Goal: Book appointment/travel/reservation

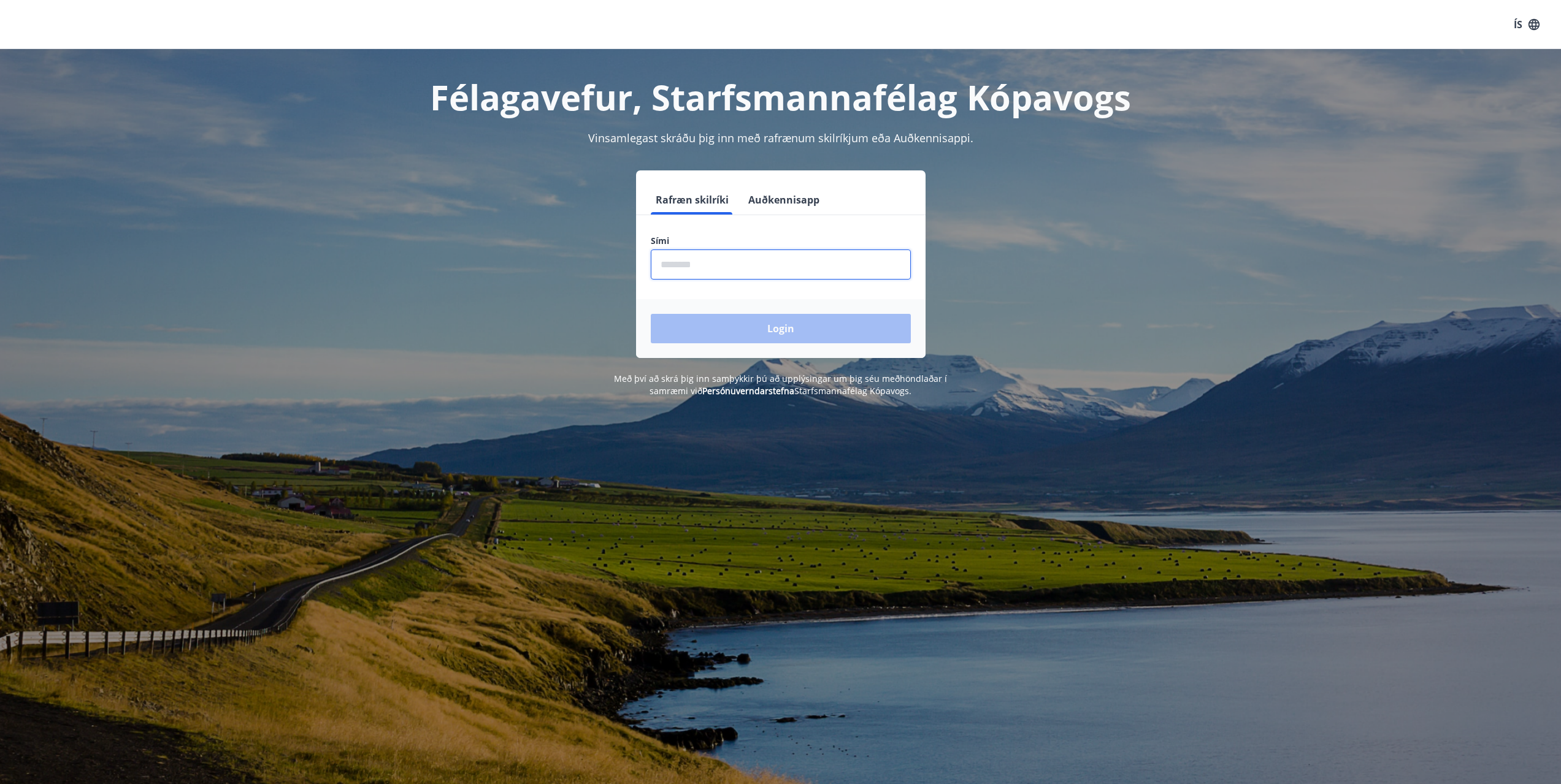
click at [782, 275] on input "phone" at bounding box center [780, 264] width 260 height 30
type input "********"
click at [651, 314] on button "Login" at bounding box center [780, 328] width 260 height 30
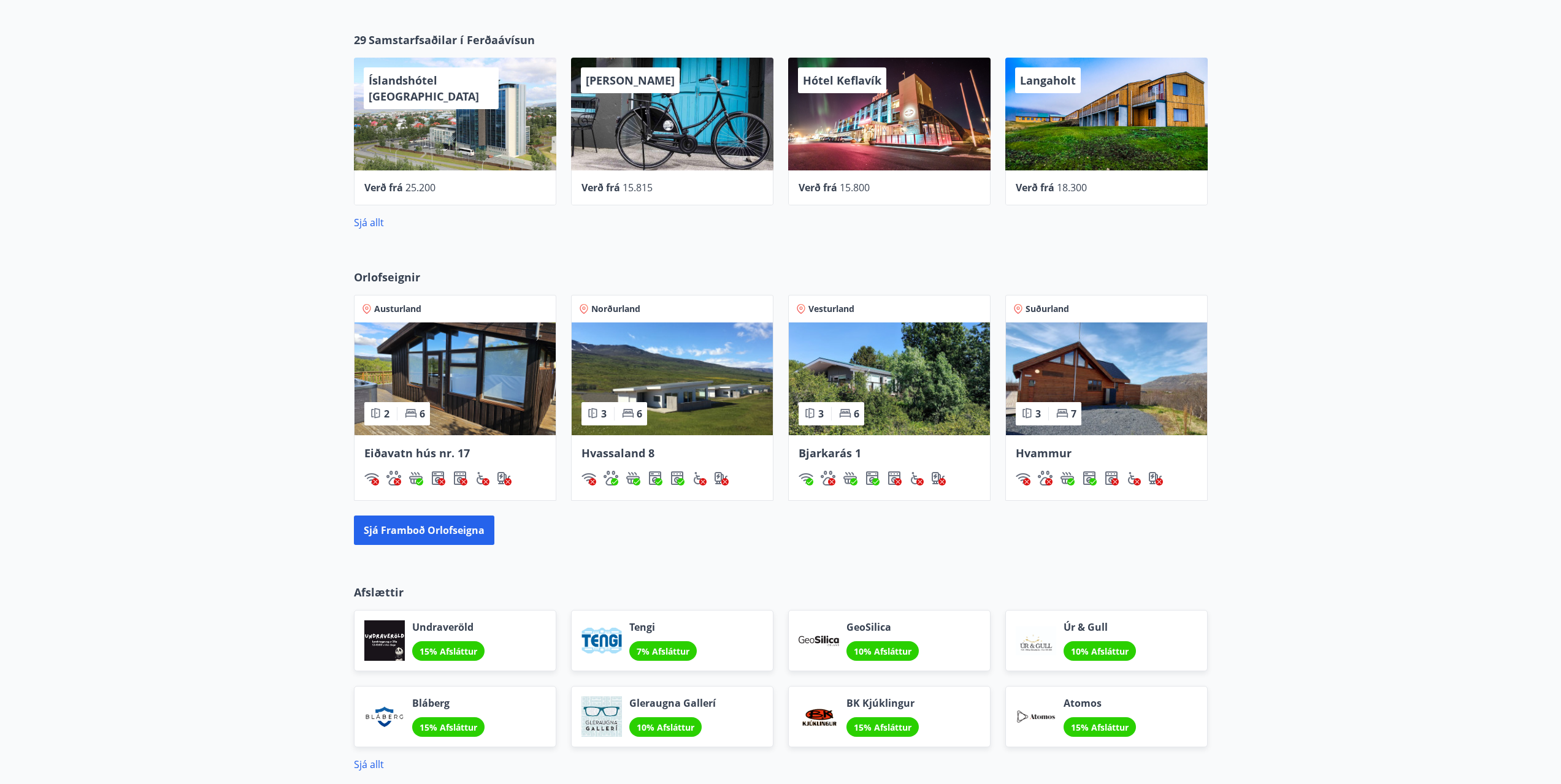
scroll to position [490, 0]
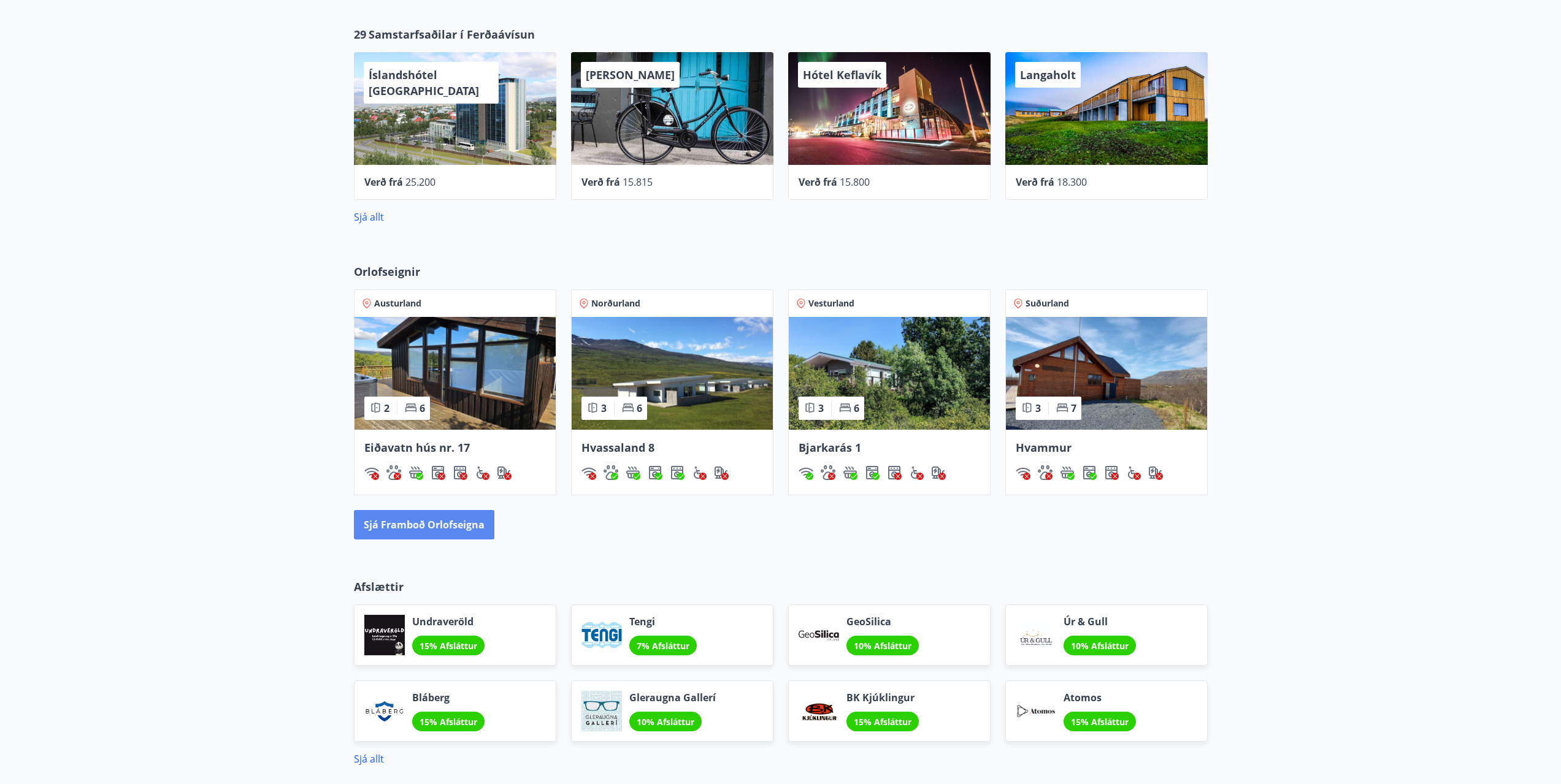
click at [470, 528] on button "Sjá framboð orlofseigna" at bounding box center [424, 524] width 140 height 30
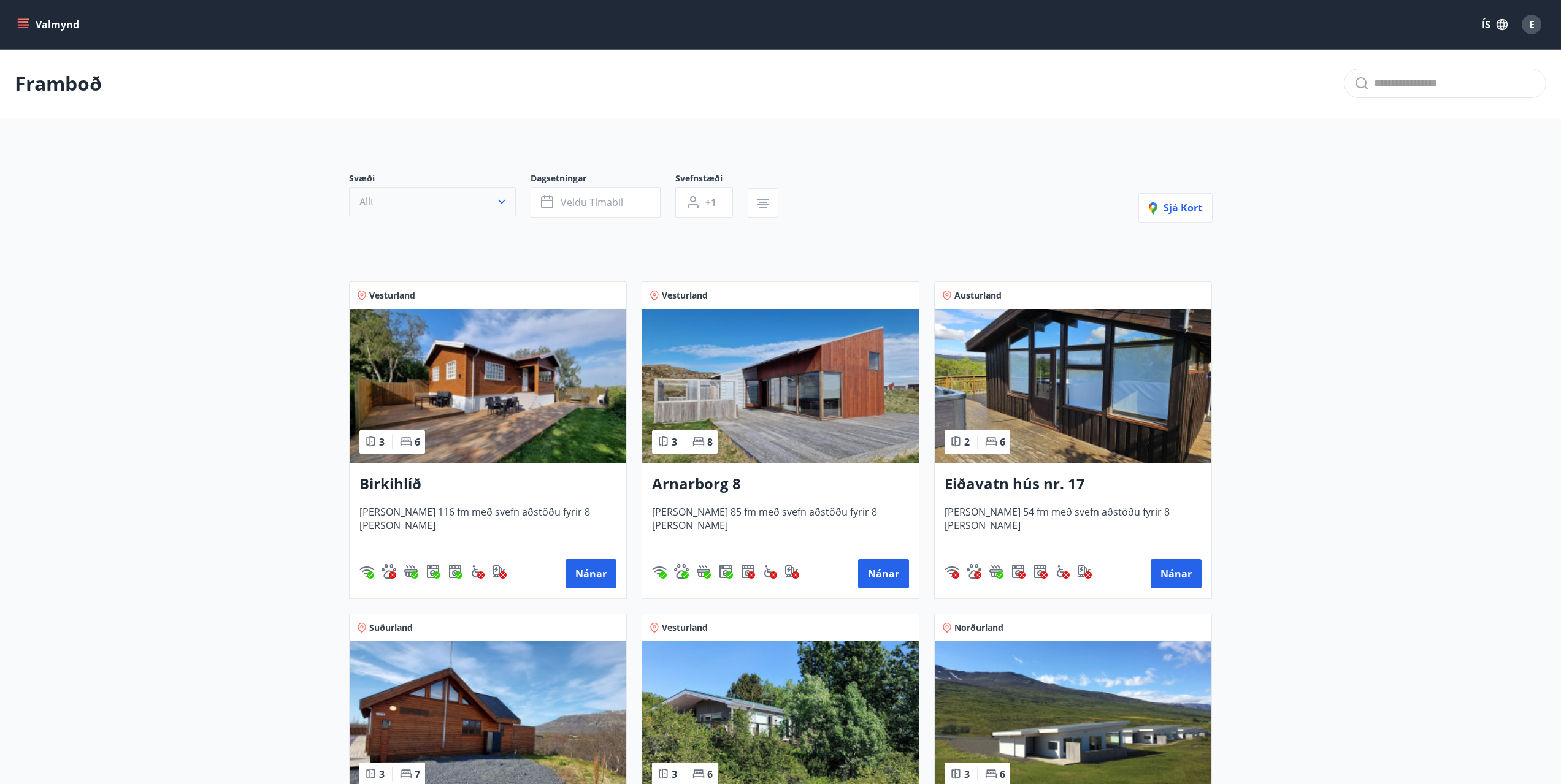
click at [497, 195] on button "Allt" at bounding box center [433, 201] width 167 height 30
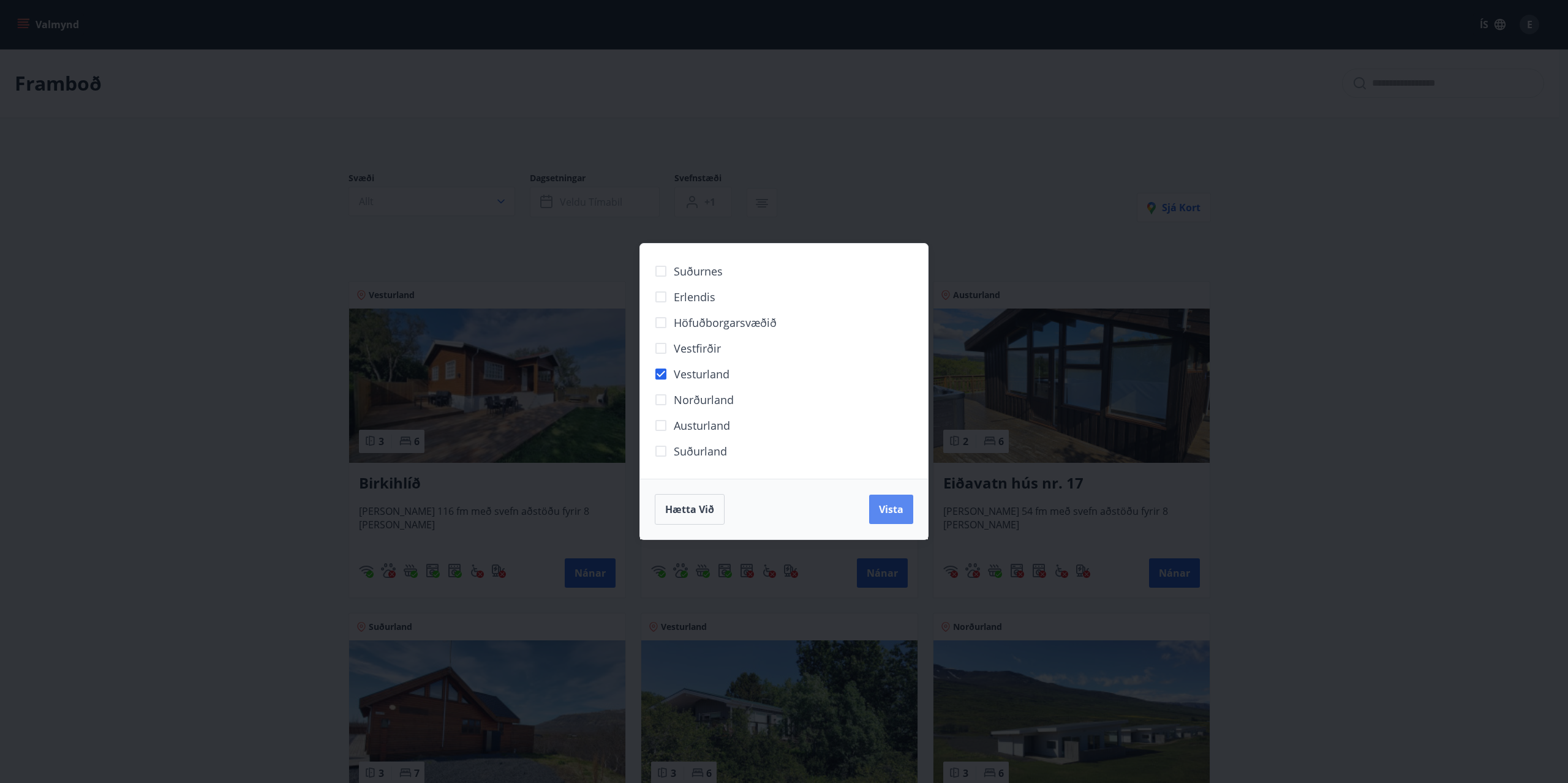
click at [874, 516] on button "Vista" at bounding box center [891, 509] width 44 height 29
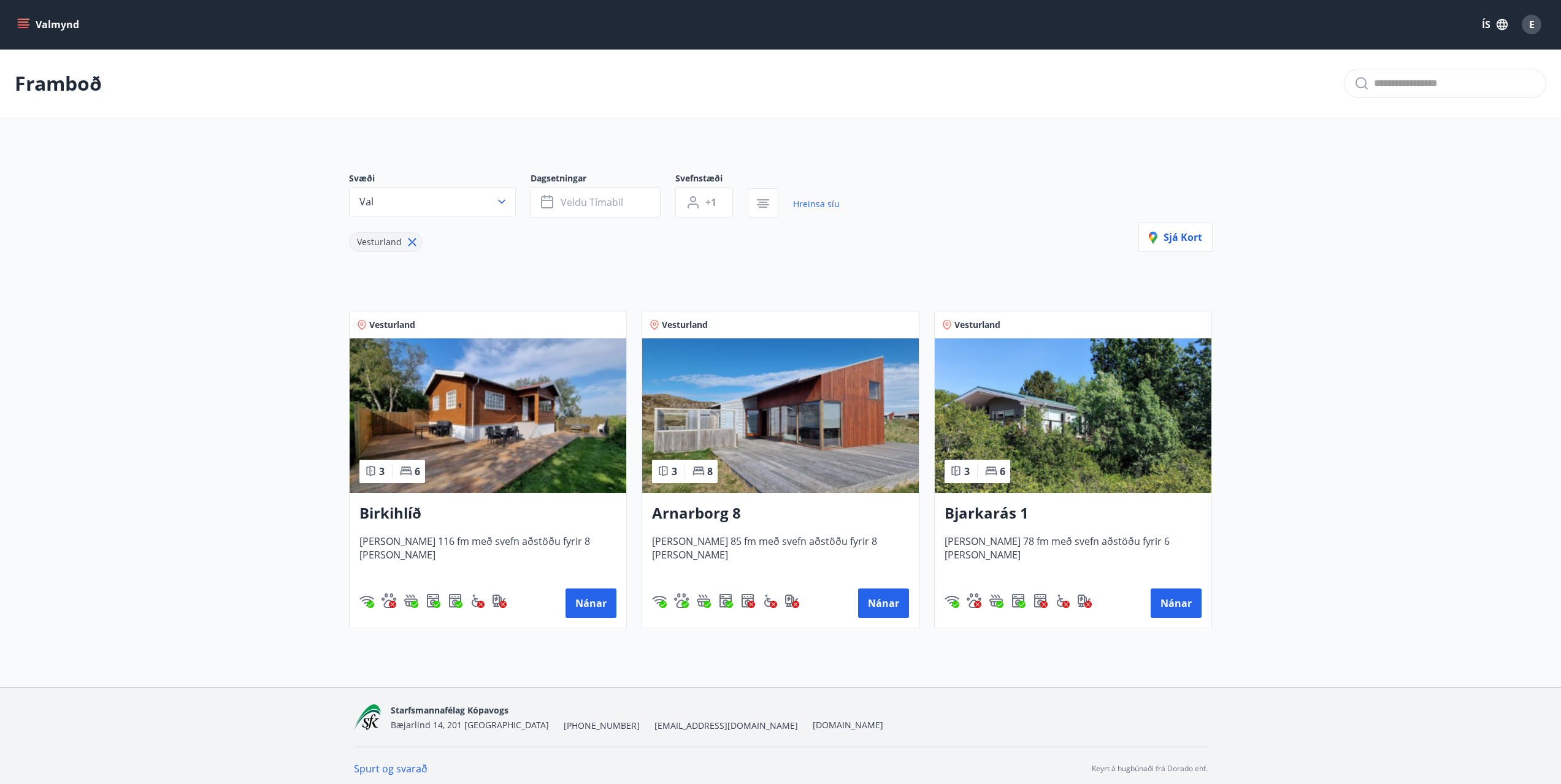
scroll to position [6, 0]
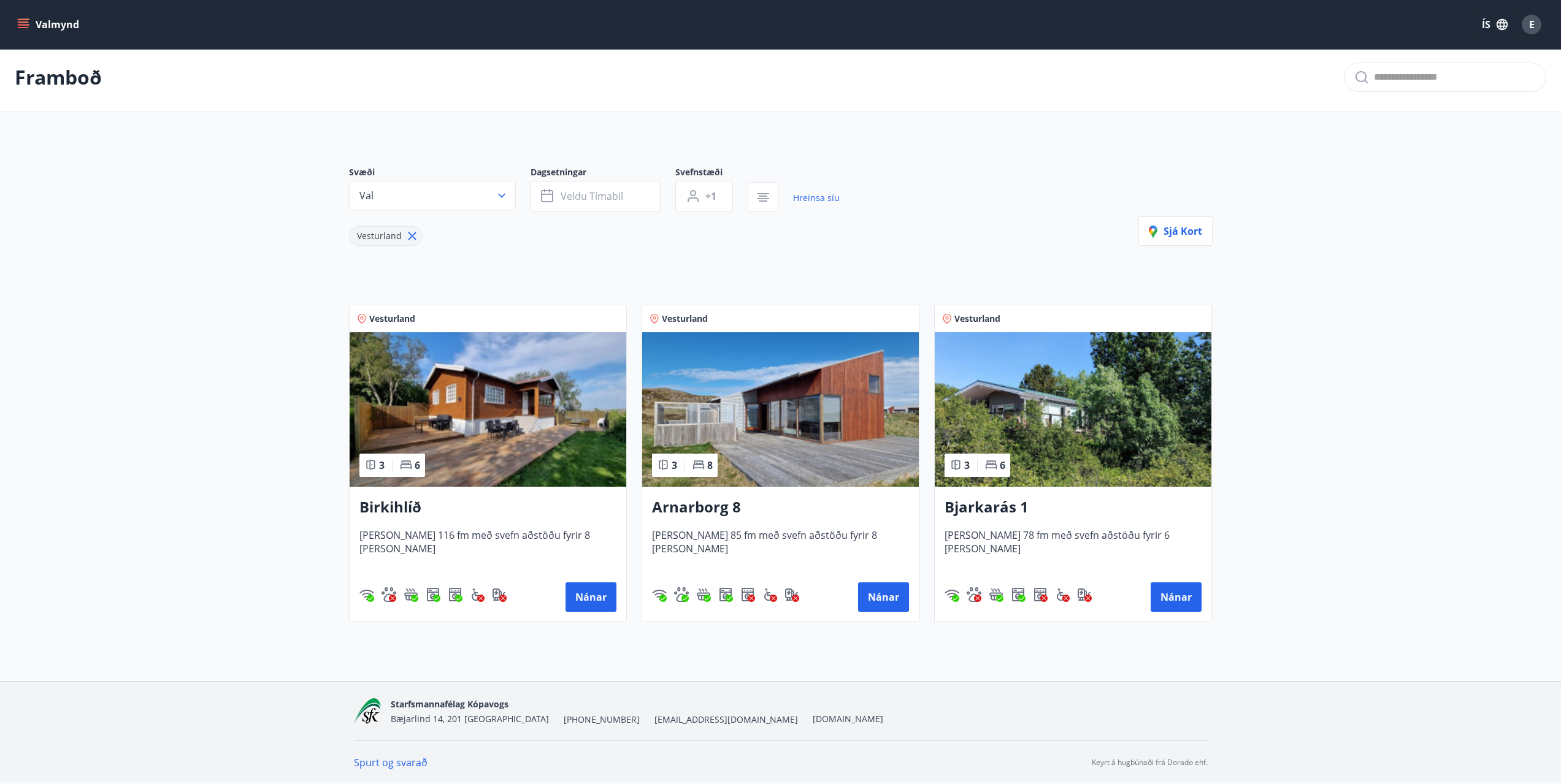
click at [772, 412] on img at bounding box center [780, 409] width 276 height 154
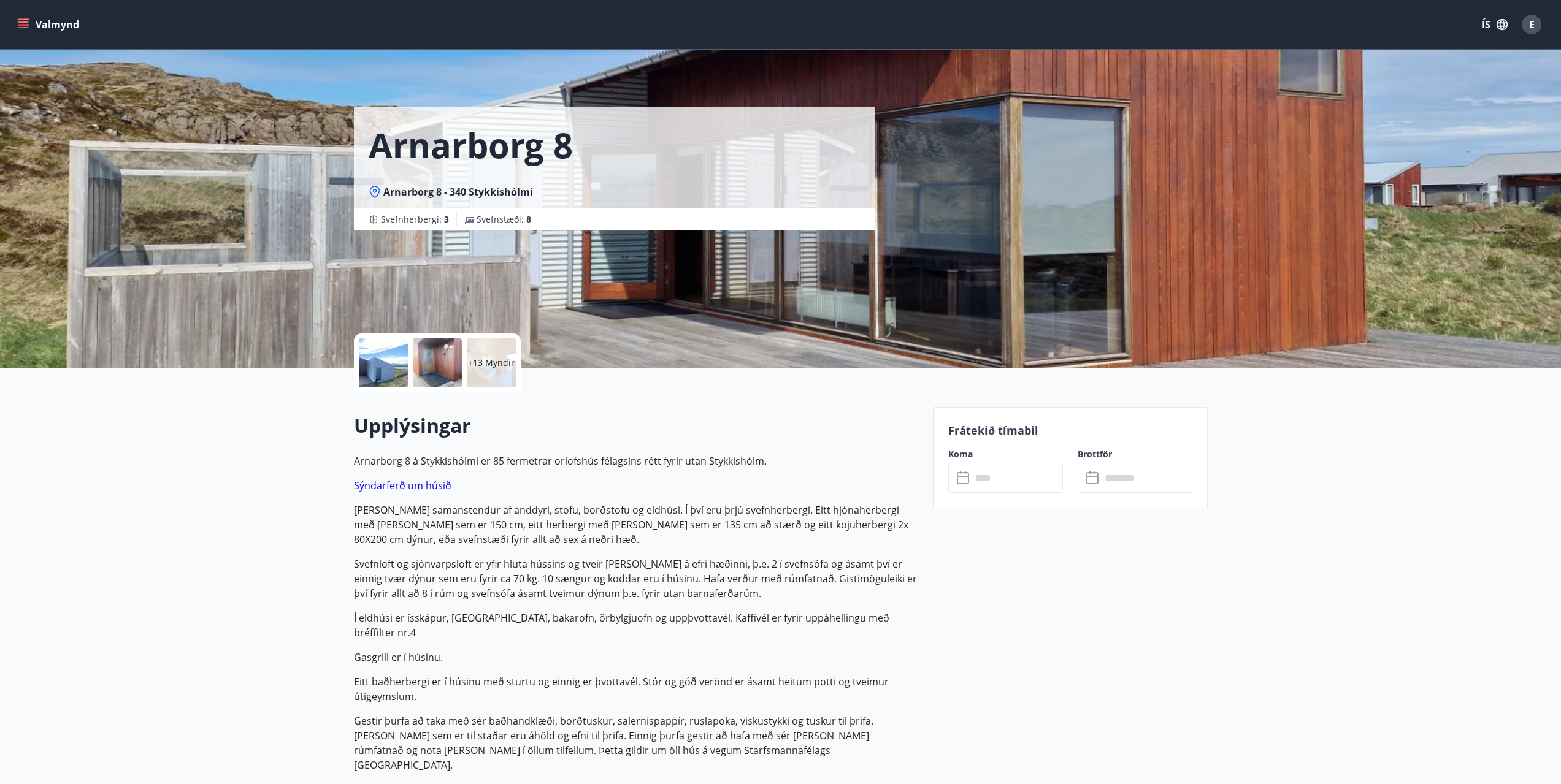
click at [1011, 482] on input "text" at bounding box center [1017, 478] width 91 height 30
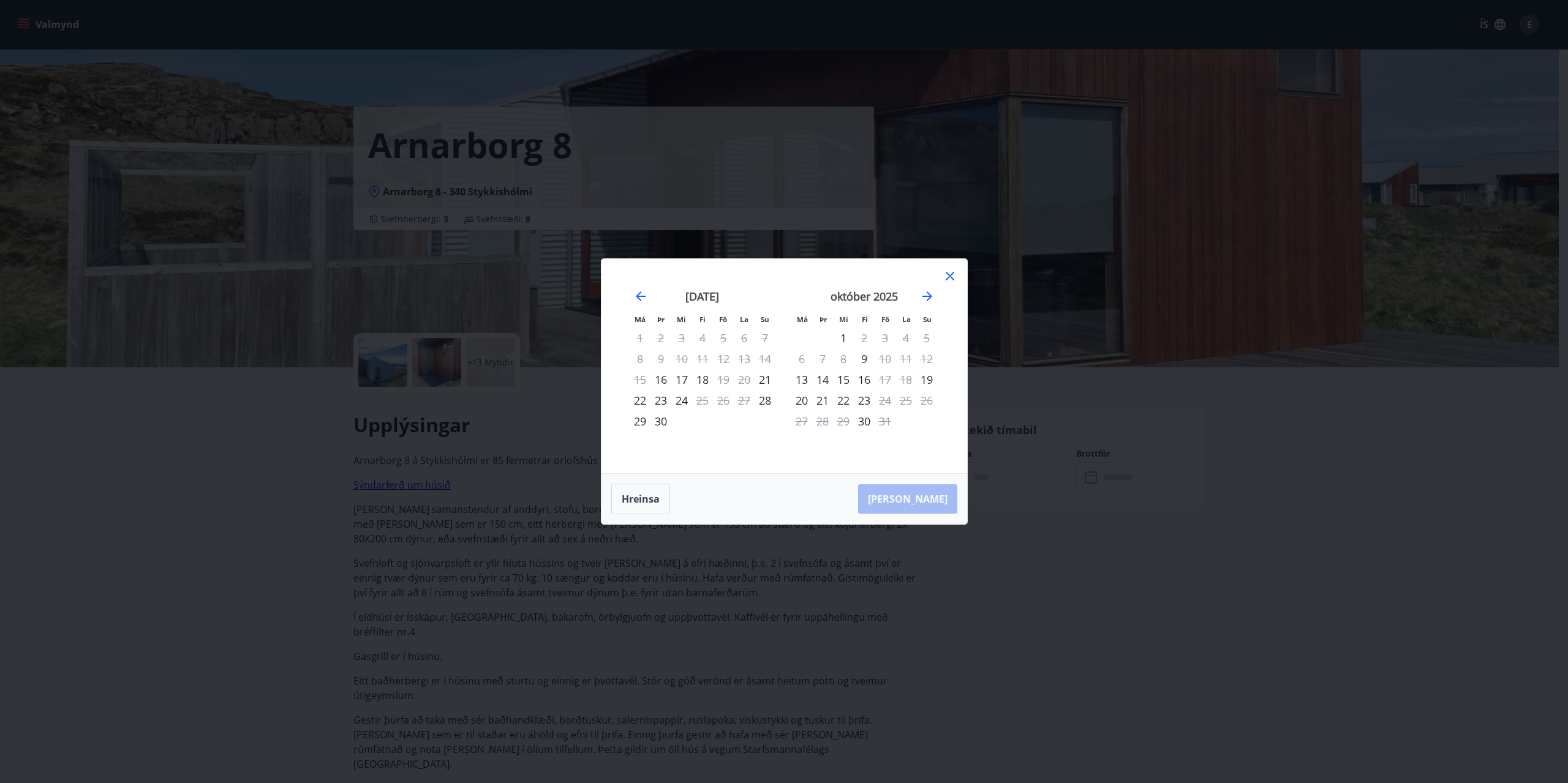
click at [708, 379] on div "18" at bounding box center [703, 379] width 21 height 21
click at [762, 382] on div "21" at bounding box center [765, 379] width 21 height 21
click at [703, 381] on div "18" at bounding box center [703, 379] width 21 height 21
click at [650, 503] on button "Hreinsa" at bounding box center [640, 499] width 59 height 31
click at [703, 377] on div "18" at bounding box center [703, 379] width 21 height 21
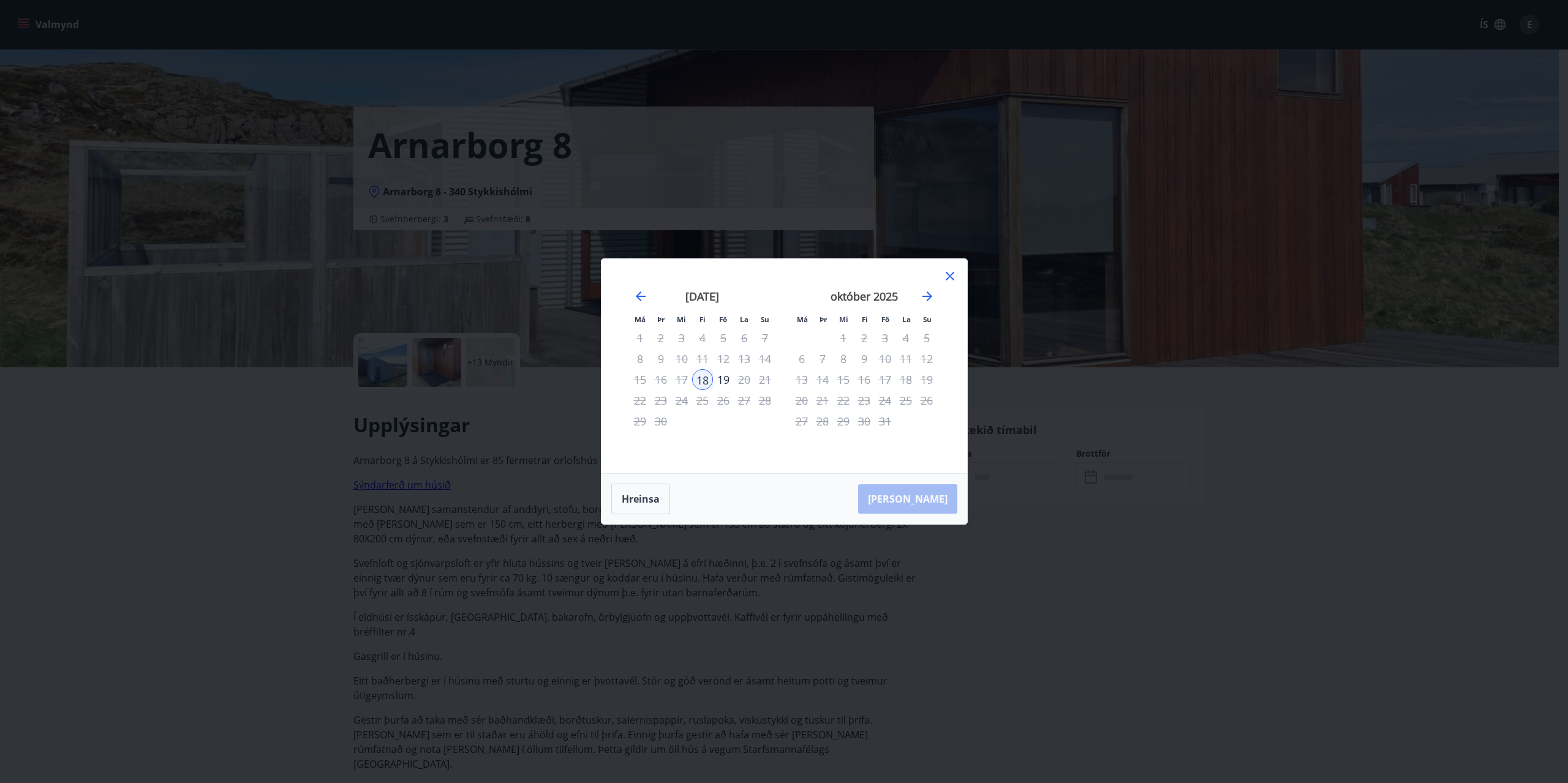
click at [762, 377] on div "21" at bounding box center [765, 379] width 21 height 21
click at [631, 503] on button "Hreinsa" at bounding box center [640, 499] width 59 height 31
click at [946, 276] on icon at bounding box center [950, 276] width 14 height 14
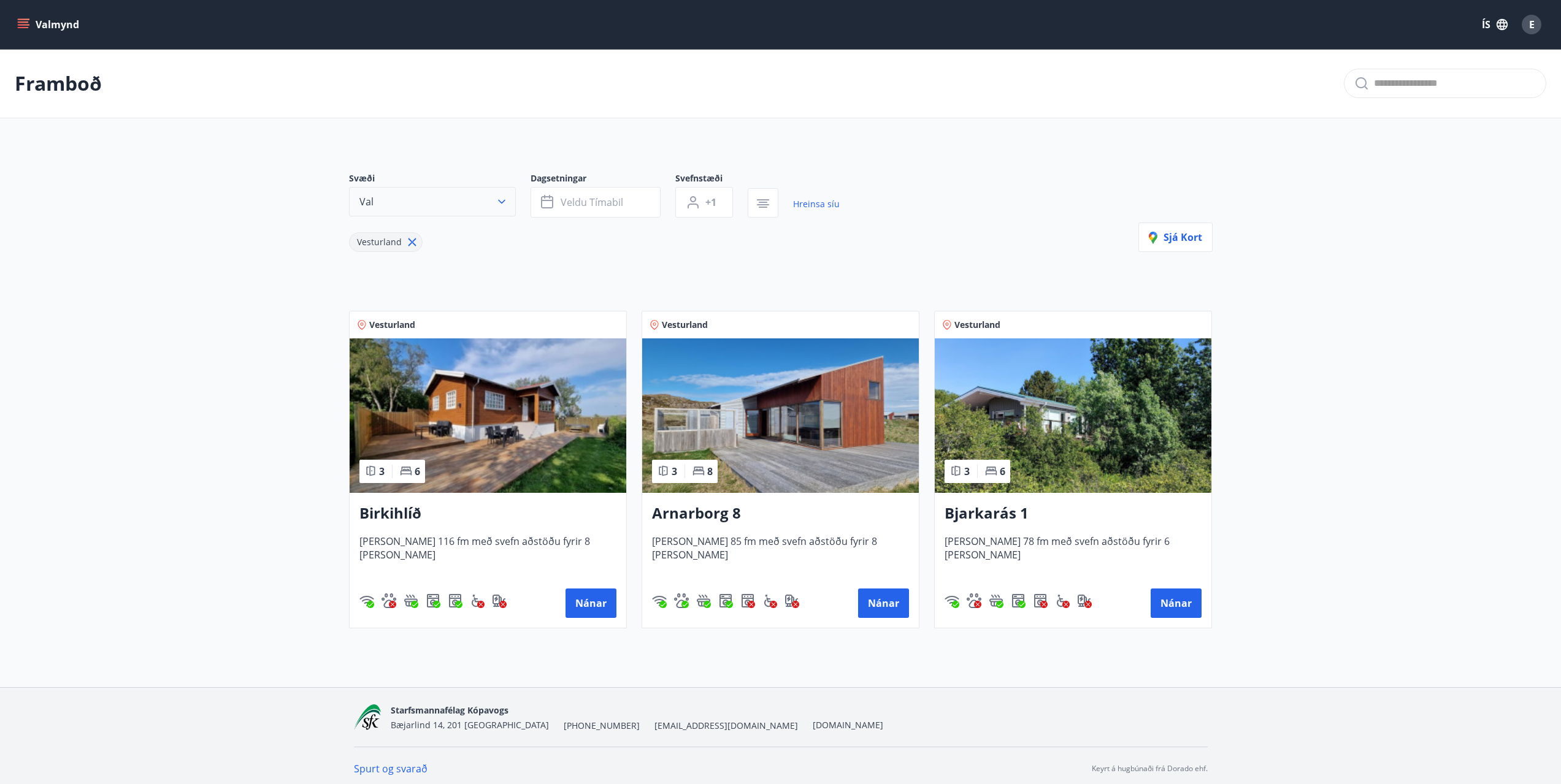
click at [505, 205] on icon "button" at bounding box center [502, 201] width 12 height 12
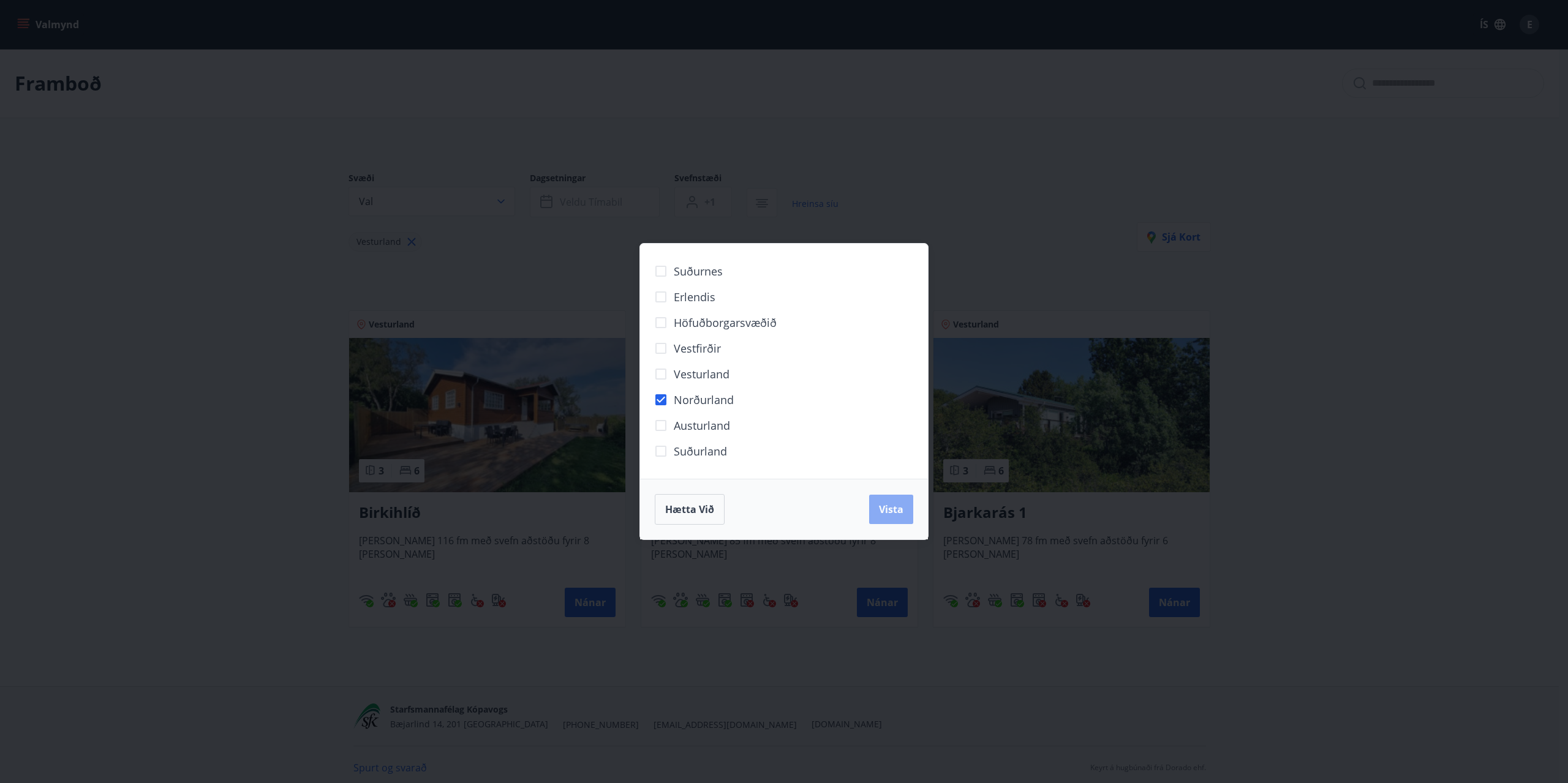
click at [899, 507] on span "Vista" at bounding box center [891, 509] width 24 height 14
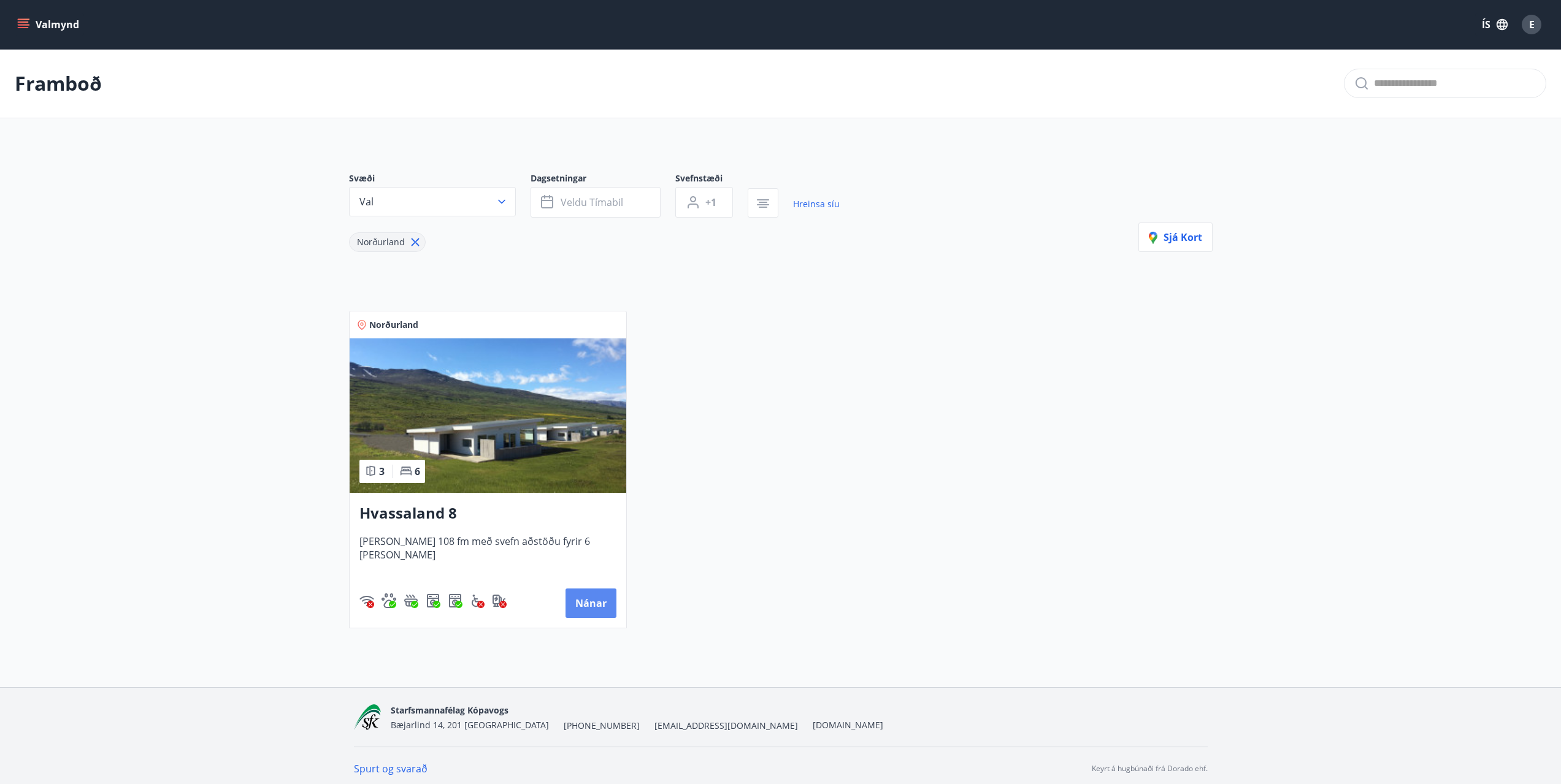
click at [589, 608] on button "Nánar" at bounding box center [591, 603] width 51 height 30
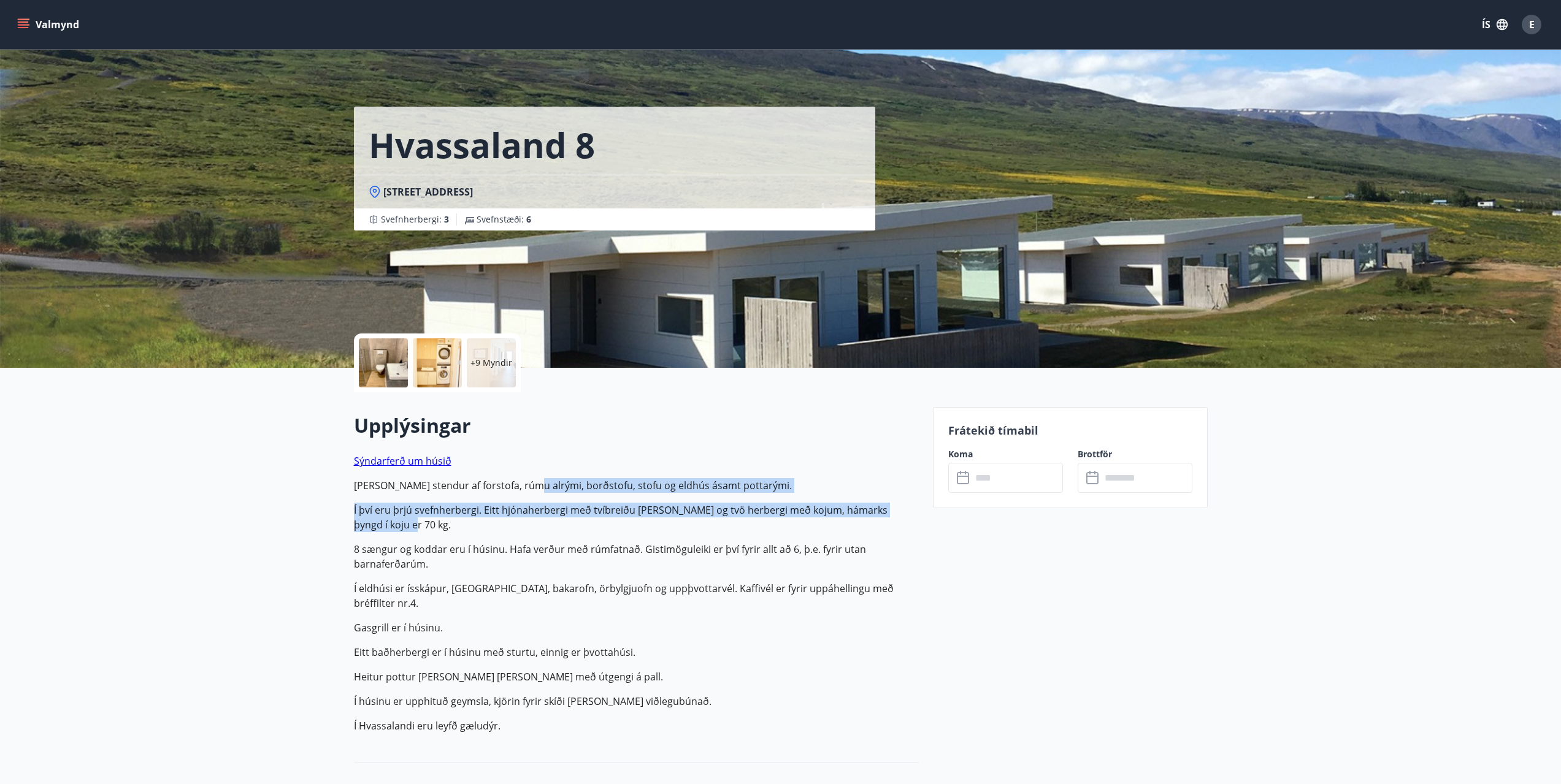
drag, startPoint x: 532, startPoint y: 489, endPoint x: 626, endPoint y: 528, distance: 101.8
click at [626, 528] on p "Sýndarferð um húsið Það saman stendur af forstofa, rúmu alrými, borðstofu, stof…" at bounding box center [635, 593] width 564 height 279
click at [626, 528] on p "Í því eru þrjú svefnherbergi. Eitt hjónaherbergi með tvíbreiðu rúmi og tvö herb…" at bounding box center [635, 517] width 564 height 30
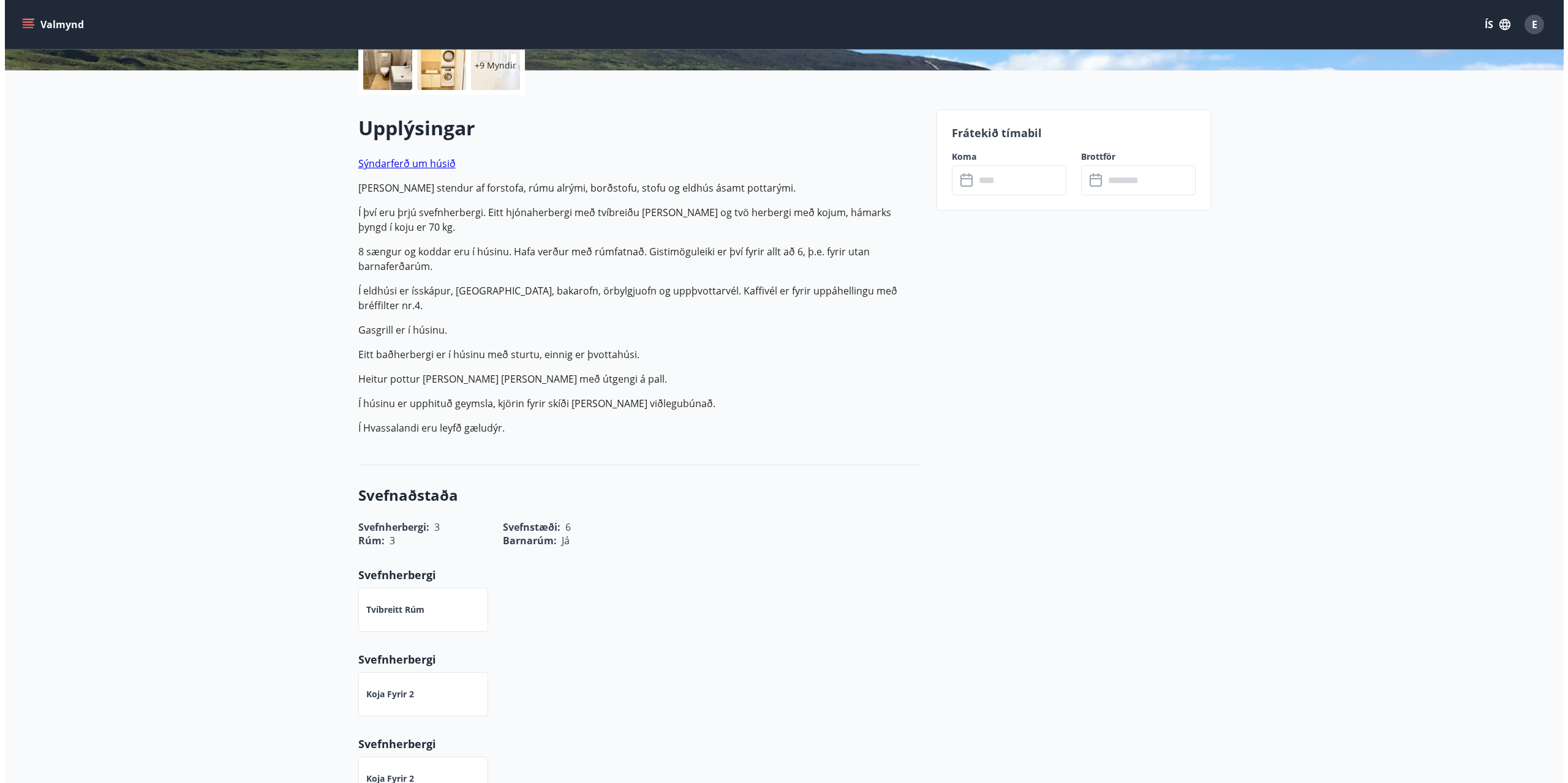
scroll to position [183, 0]
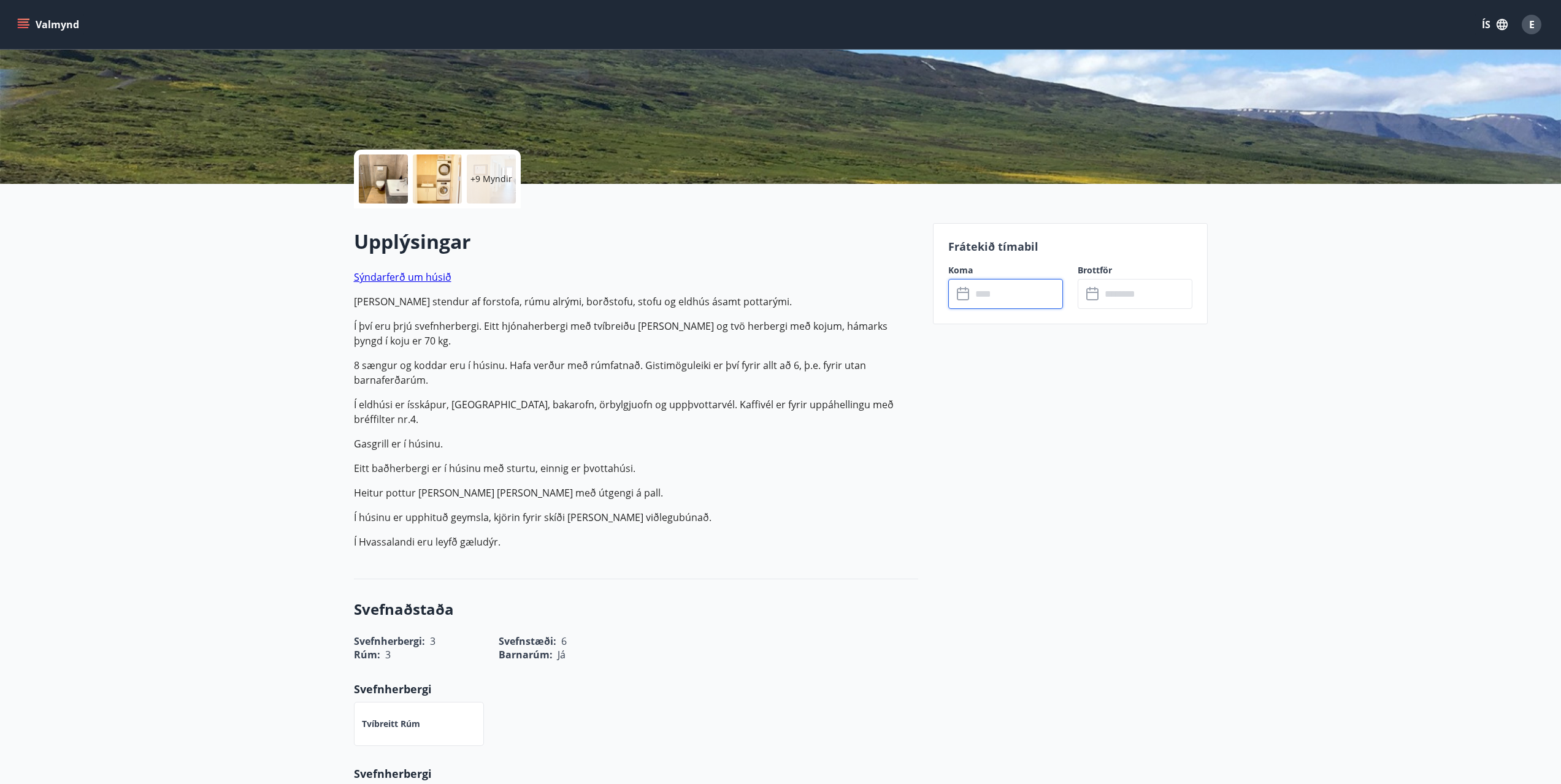
click at [1019, 291] on input "text" at bounding box center [1017, 294] width 91 height 30
